Goal: Transaction & Acquisition: Book appointment/travel/reservation

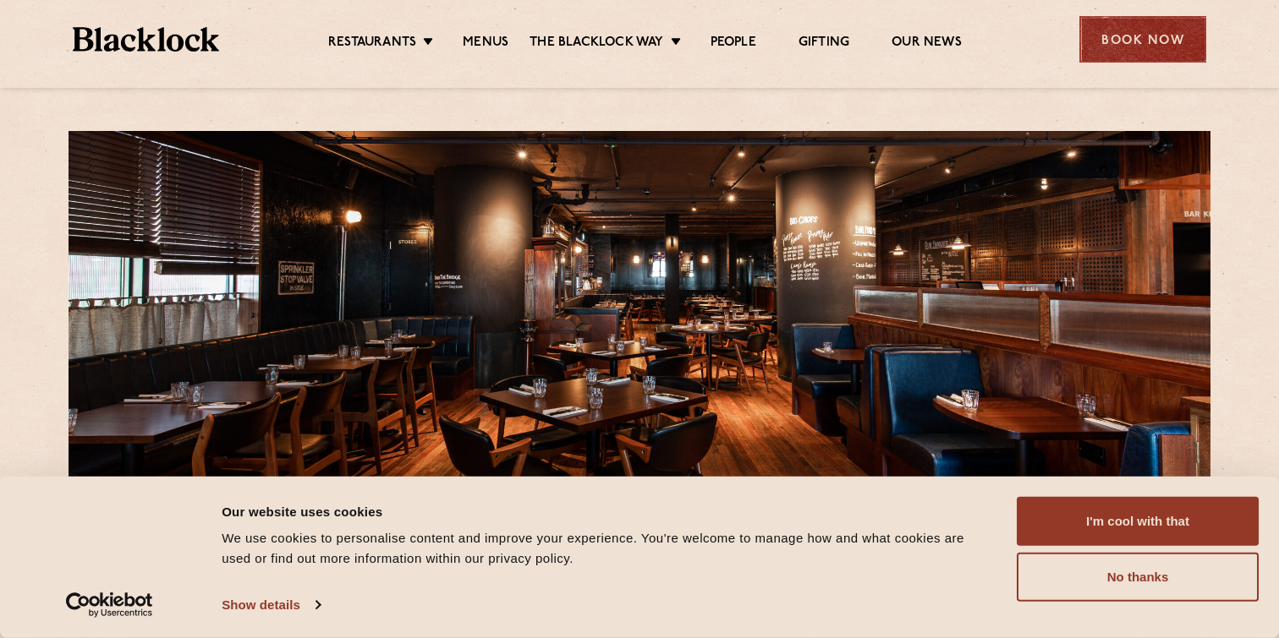
click at [1118, 47] on div "Book Now" at bounding box center [1142, 39] width 127 height 47
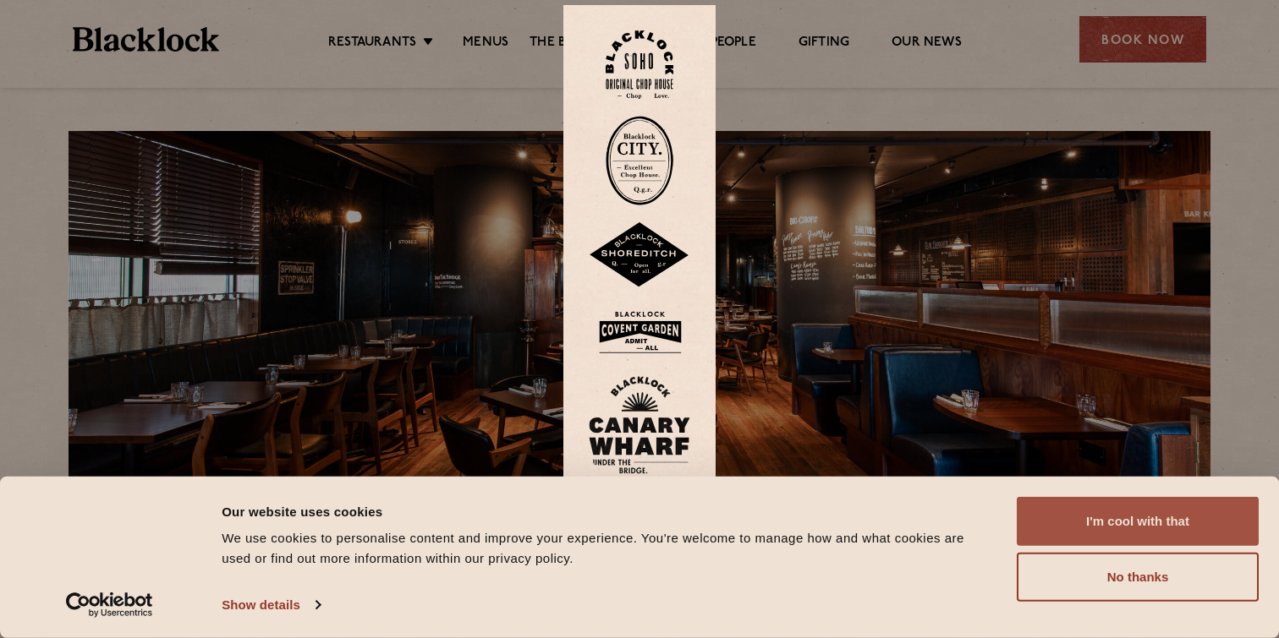
click at [1113, 527] on button "I'm cool with that" at bounding box center [1137, 521] width 242 height 49
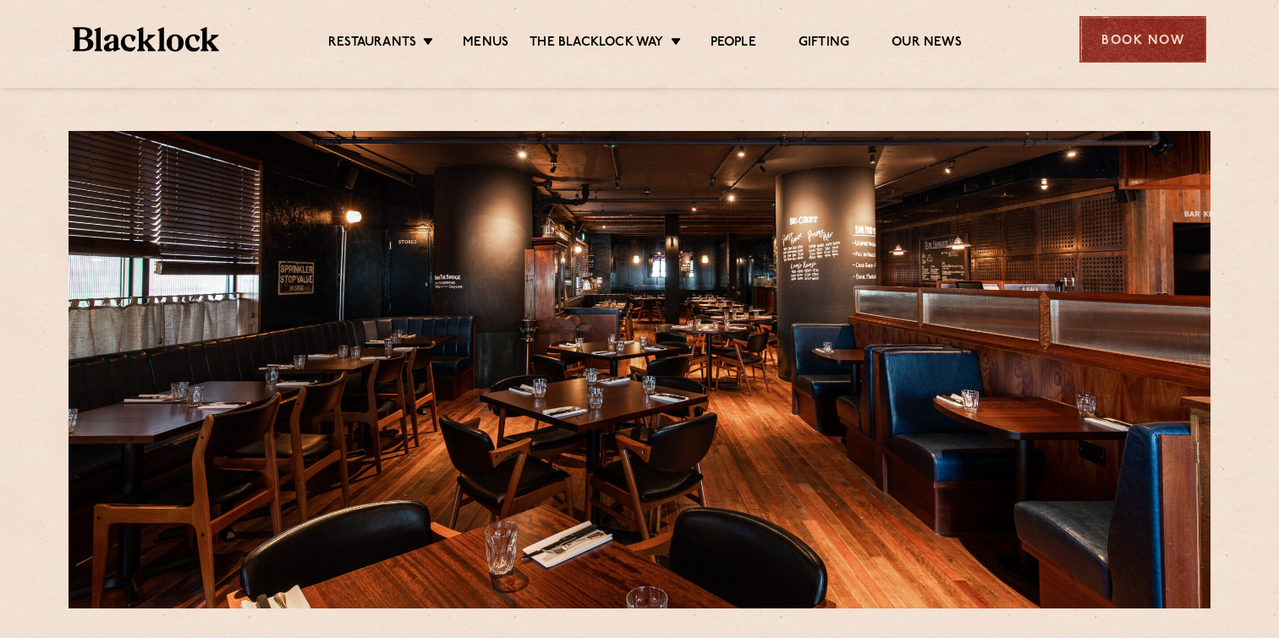
click at [1118, 48] on div "Book Now" at bounding box center [1142, 39] width 127 height 47
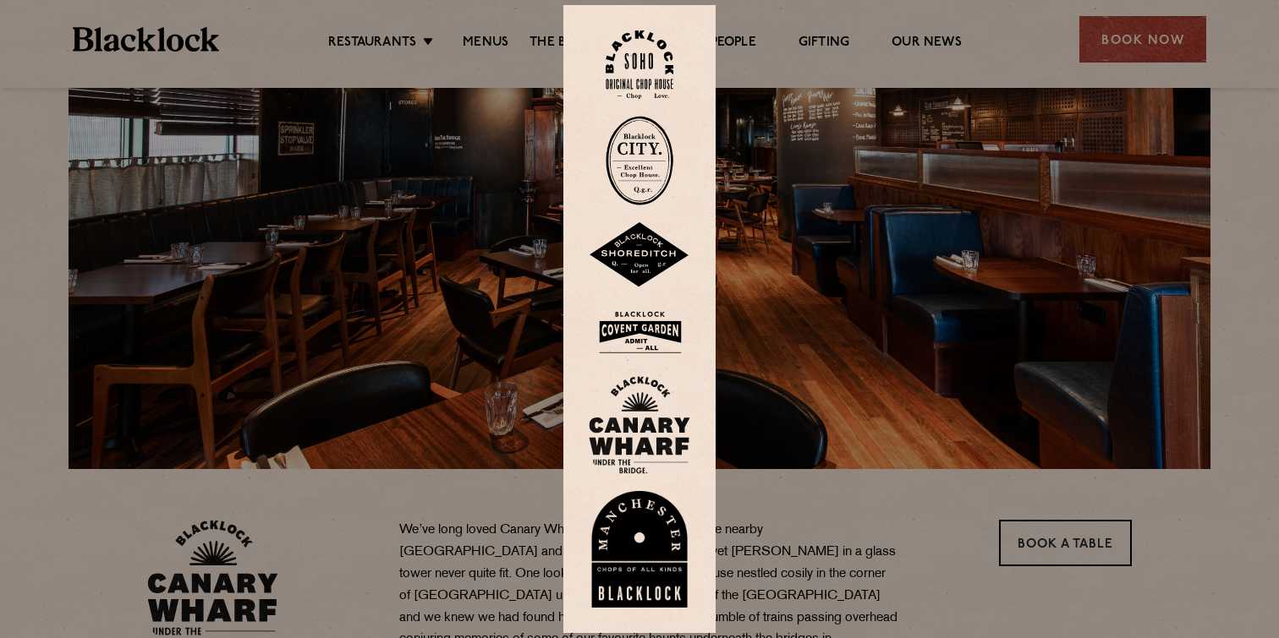
scroll to position [139, 0]
click at [653, 436] on img at bounding box center [639, 425] width 101 height 98
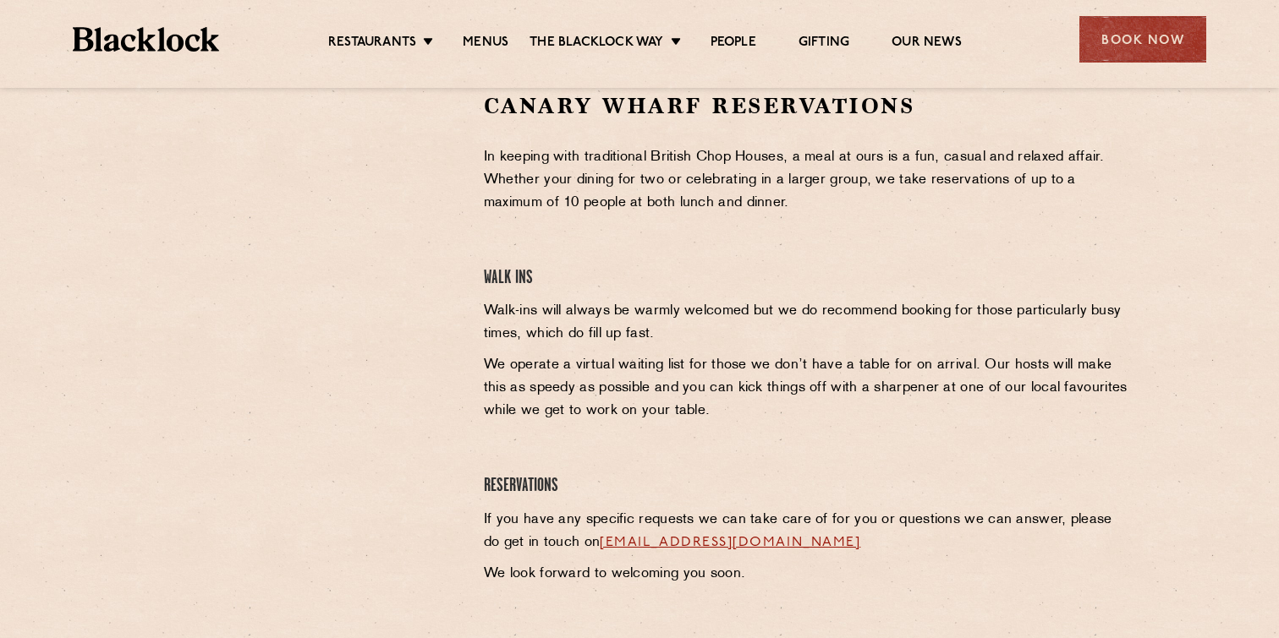
scroll to position [570, 0]
click at [643, 383] on p "We operate a virtual waiting list for those we don’t have a table for on arriva…" at bounding box center [808, 387] width 649 height 68
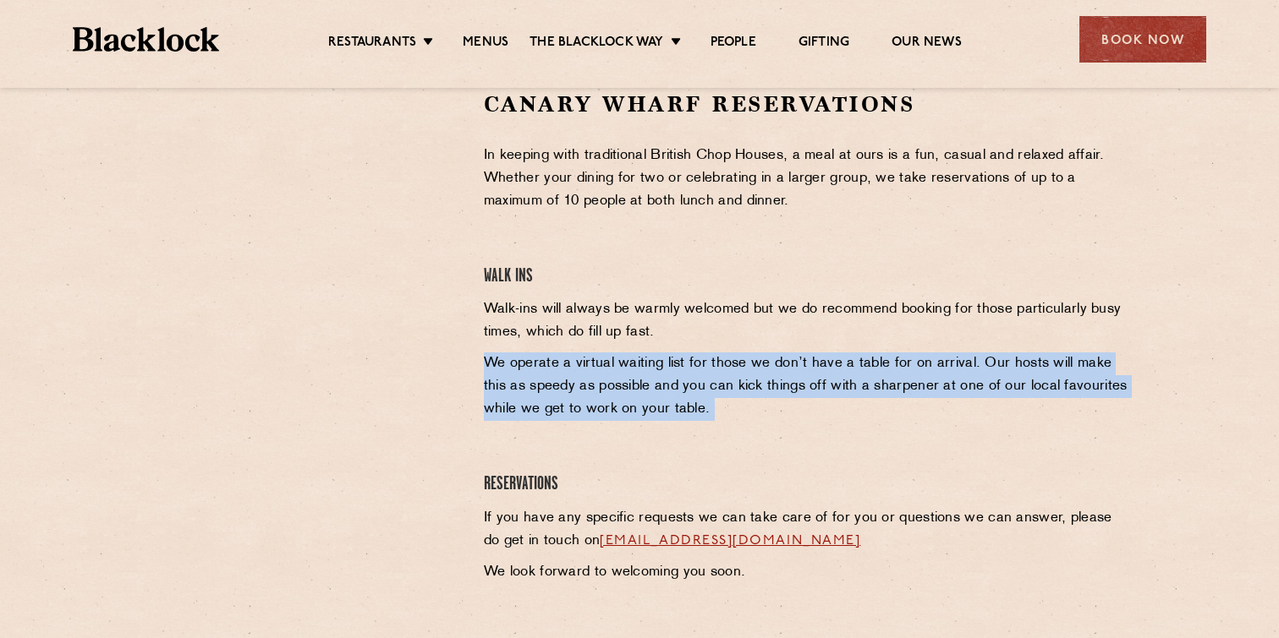
click at [643, 383] on p "We operate a virtual waiting list for those we don’t have a table for on arriva…" at bounding box center [808, 387] width 649 height 68
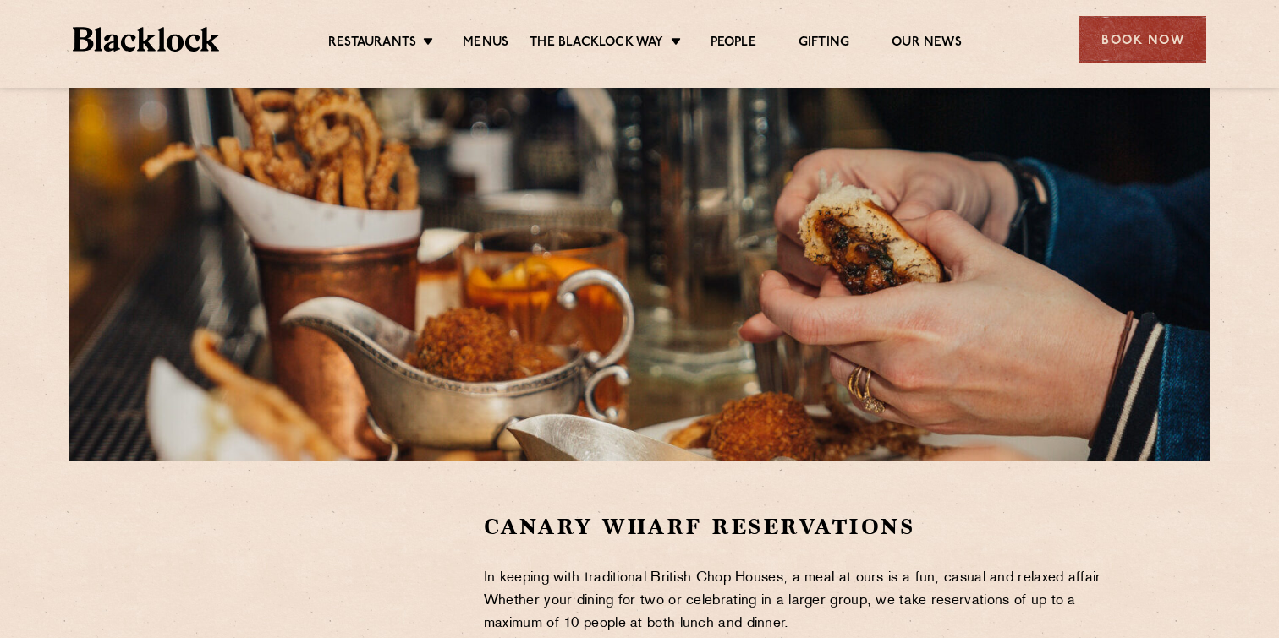
scroll to position [151, 0]
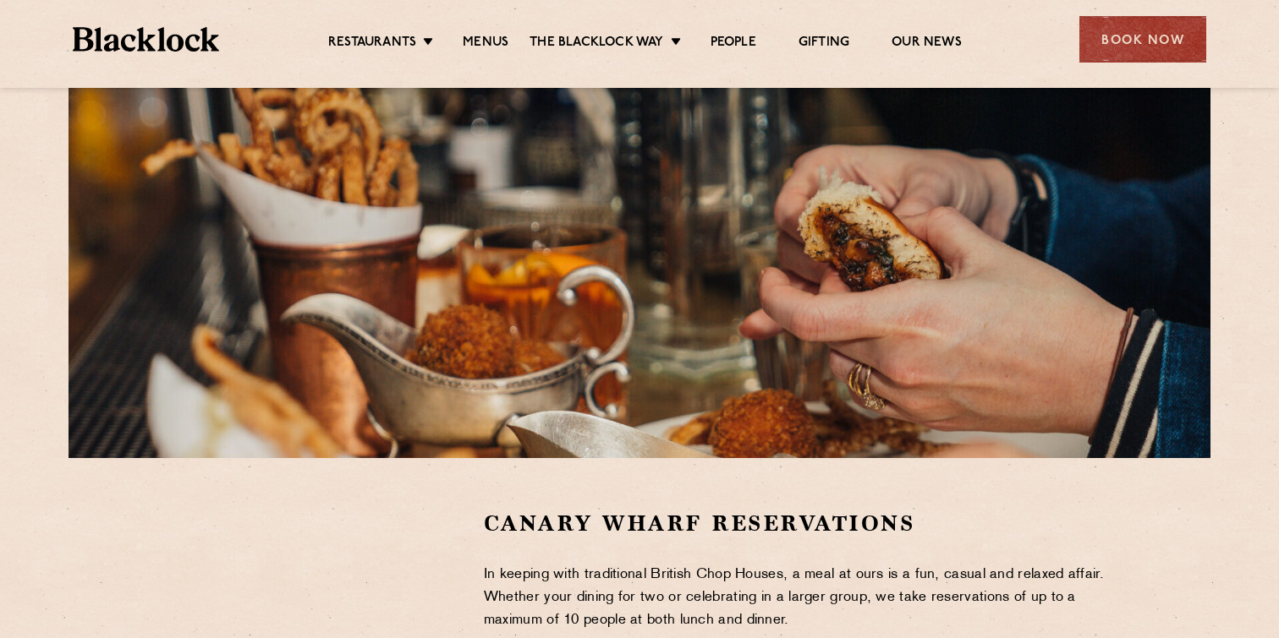
click at [392, 32] on ul "Restaurants Soho City Shoreditch Covent Garden Canary Wharf Manchester Birmingh…" at bounding box center [644, 39] width 851 height 27
click at [496, 33] on ul "Restaurants Soho City Shoreditch Covent Garden Canary Wharf Manchester Birmingh…" at bounding box center [644, 39] width 851 height 27
click at [485, 39] on link "Menus" at bounding box center [486, 44] width 46 height 19
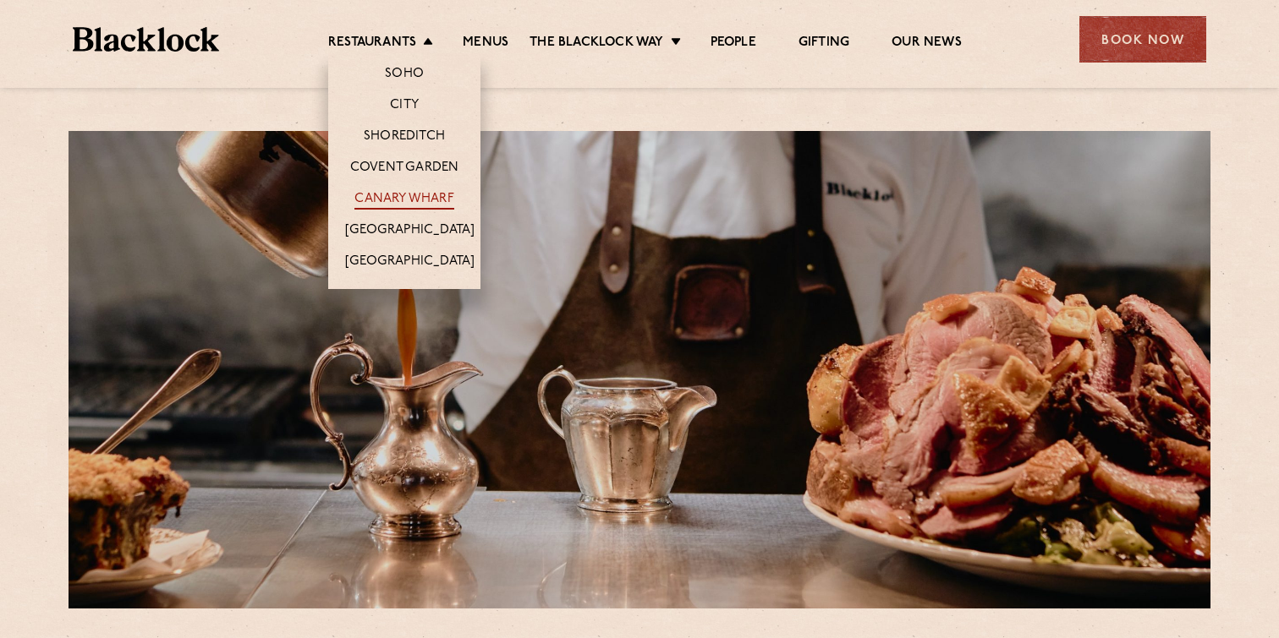
click at [408, 193] on link "Canary Wharf" at bounding box center [403, 200] width 99 height 19
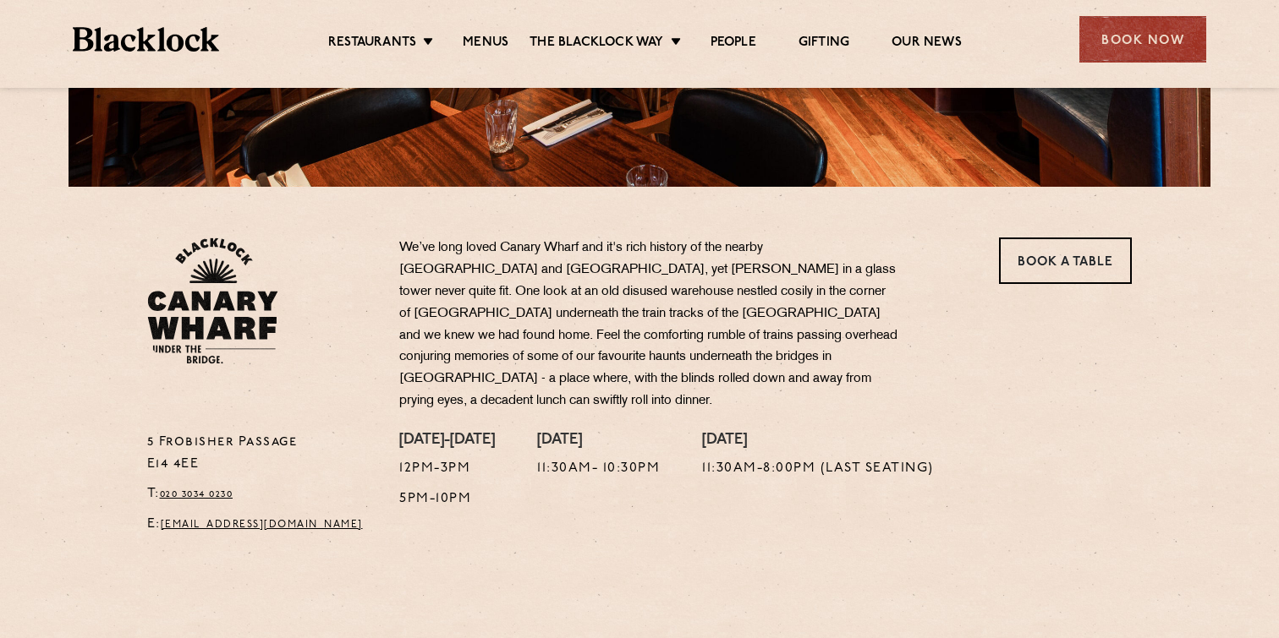
scroll to position [558, 0]
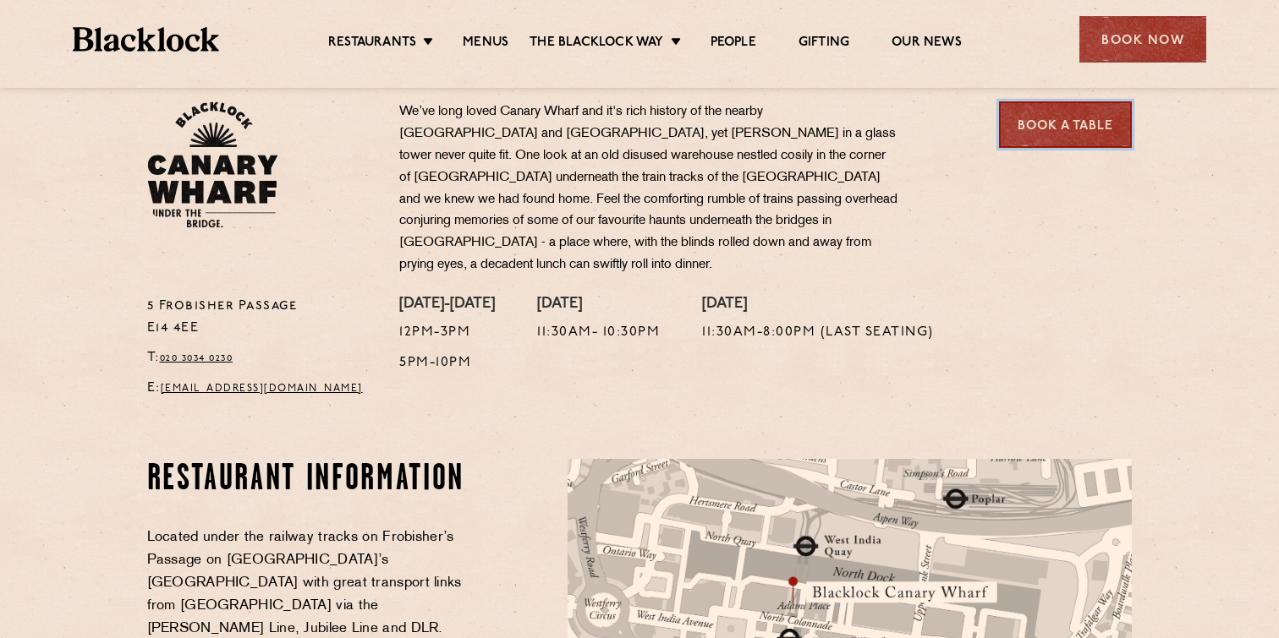
click at [1081, 128] on link "Book a Table" at bounding box center [1065, 124] width 133 height 47
